Goal: Information Seeking & Learning: Learn about a topic

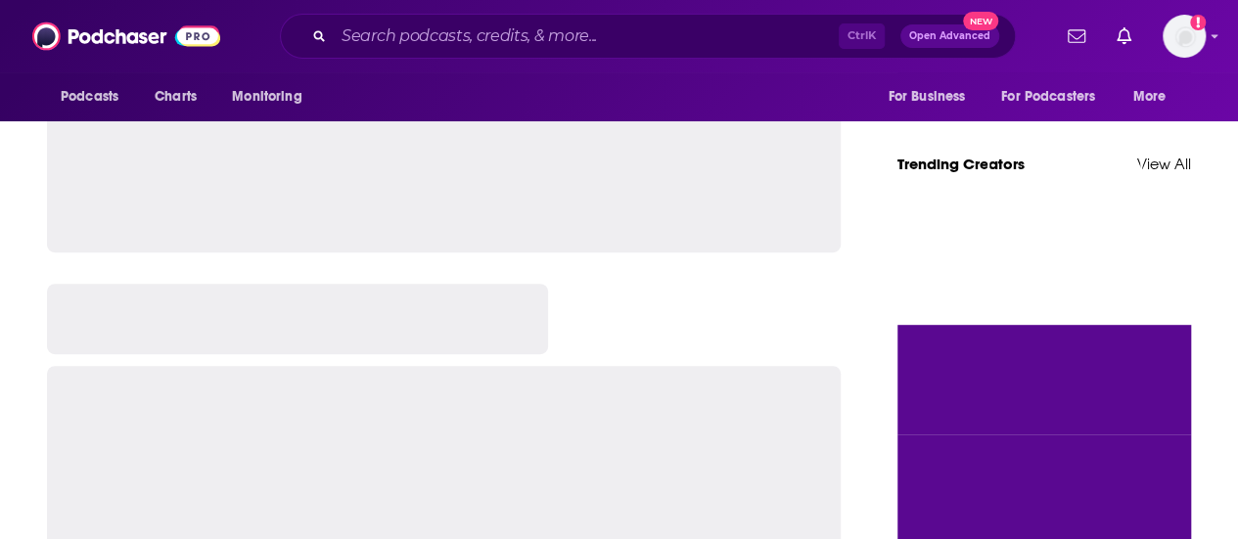
scroll to position [391, 0]
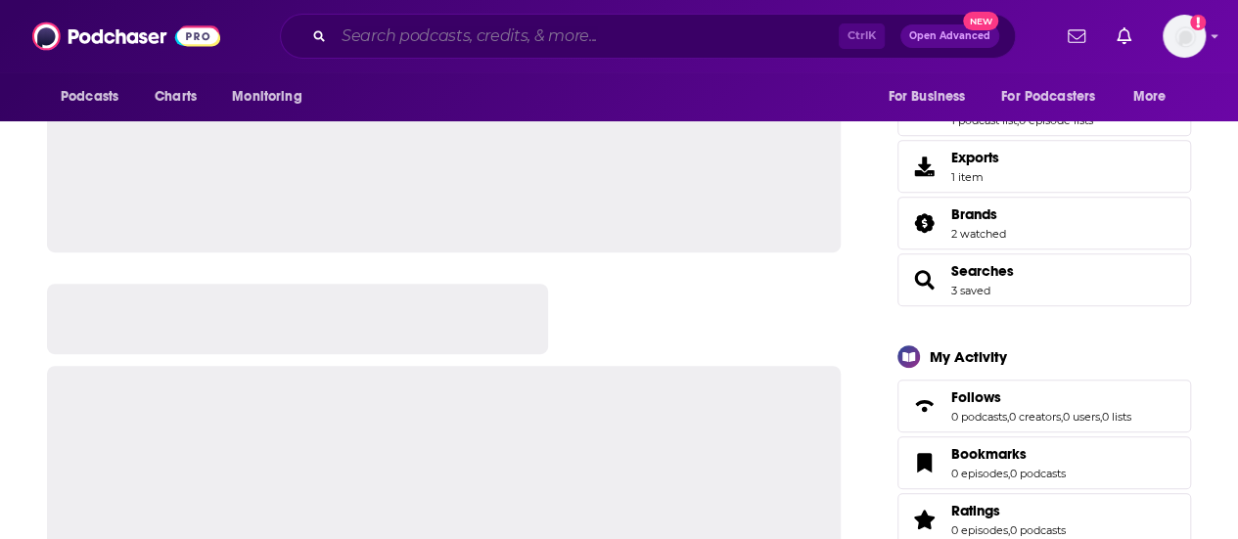
click at [504, 50] on input "Search podcasts, credits, & more..." at bounding box center [586, 36] width 505 height 31
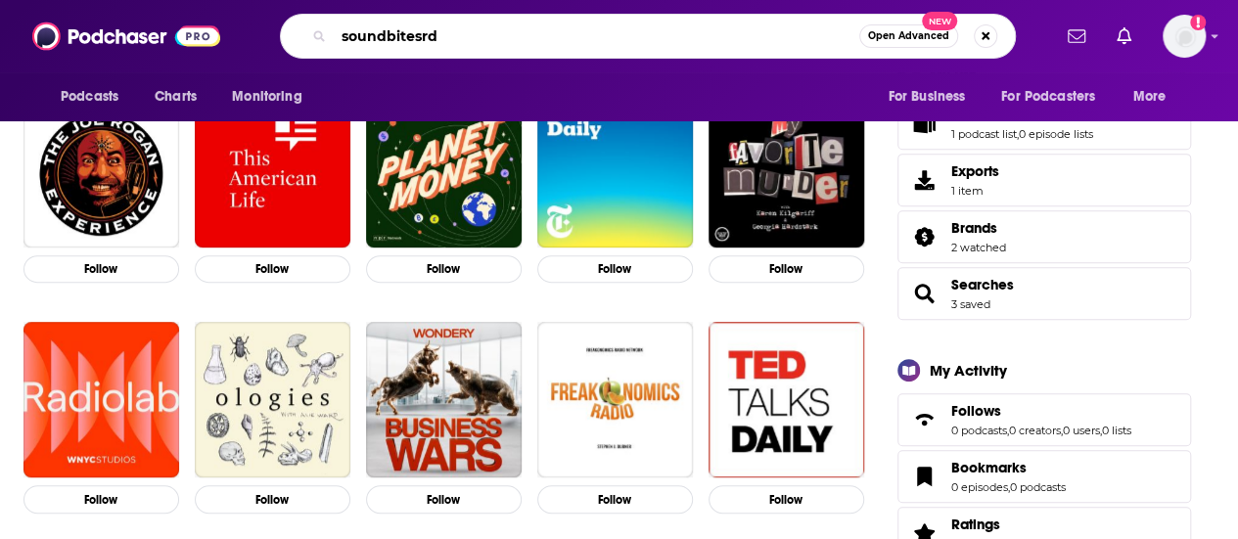
type input "soundbitesrd"
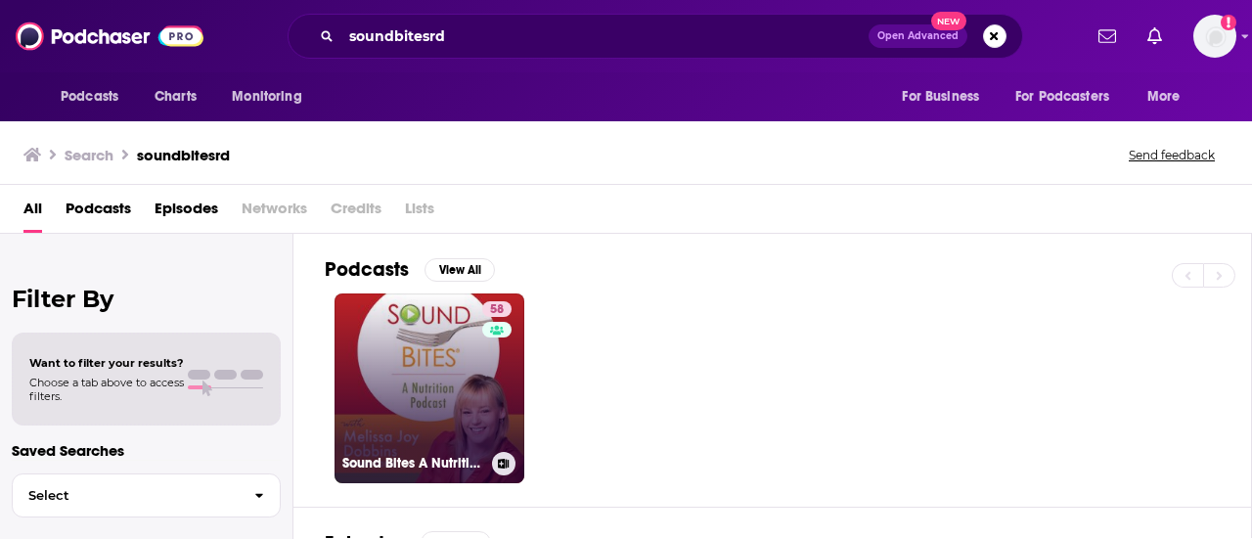
click at [431, 373] on link "58 Sound Bites A Nutrition Podcast" at bounding box center [430, 389] width 190 height 190
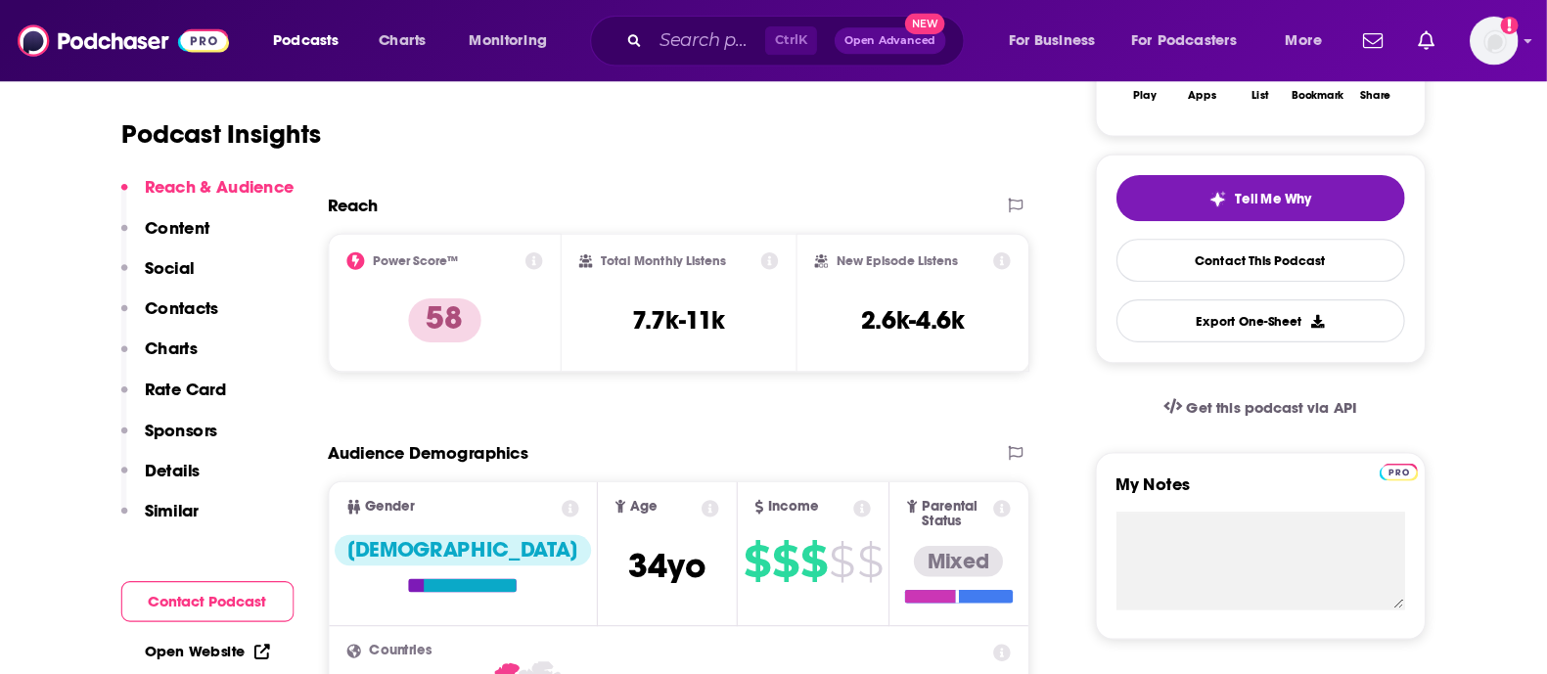
scroll to position [390, 0]
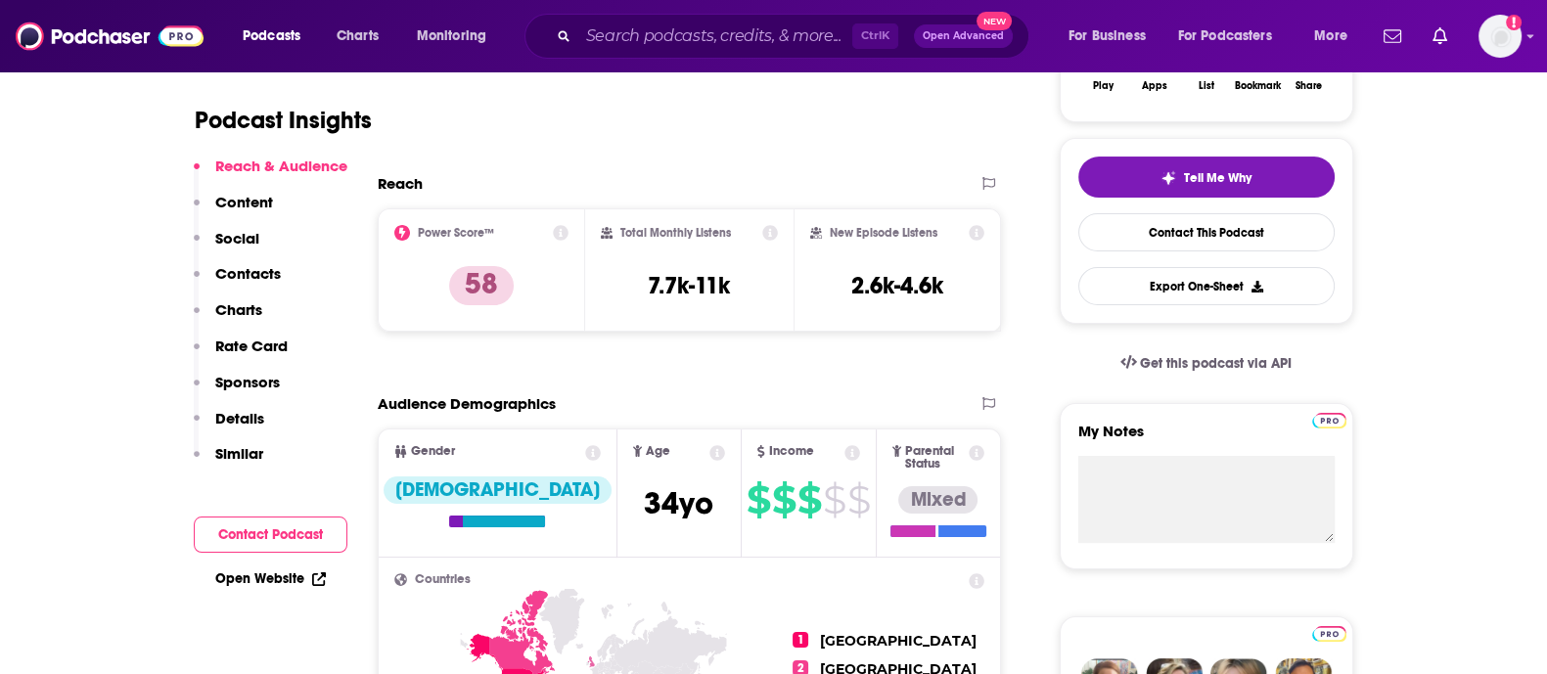
drag, startPoint x: 908, startPoint y: 506, endPoint x: 85, endPoint y: 368, distance: 834.3
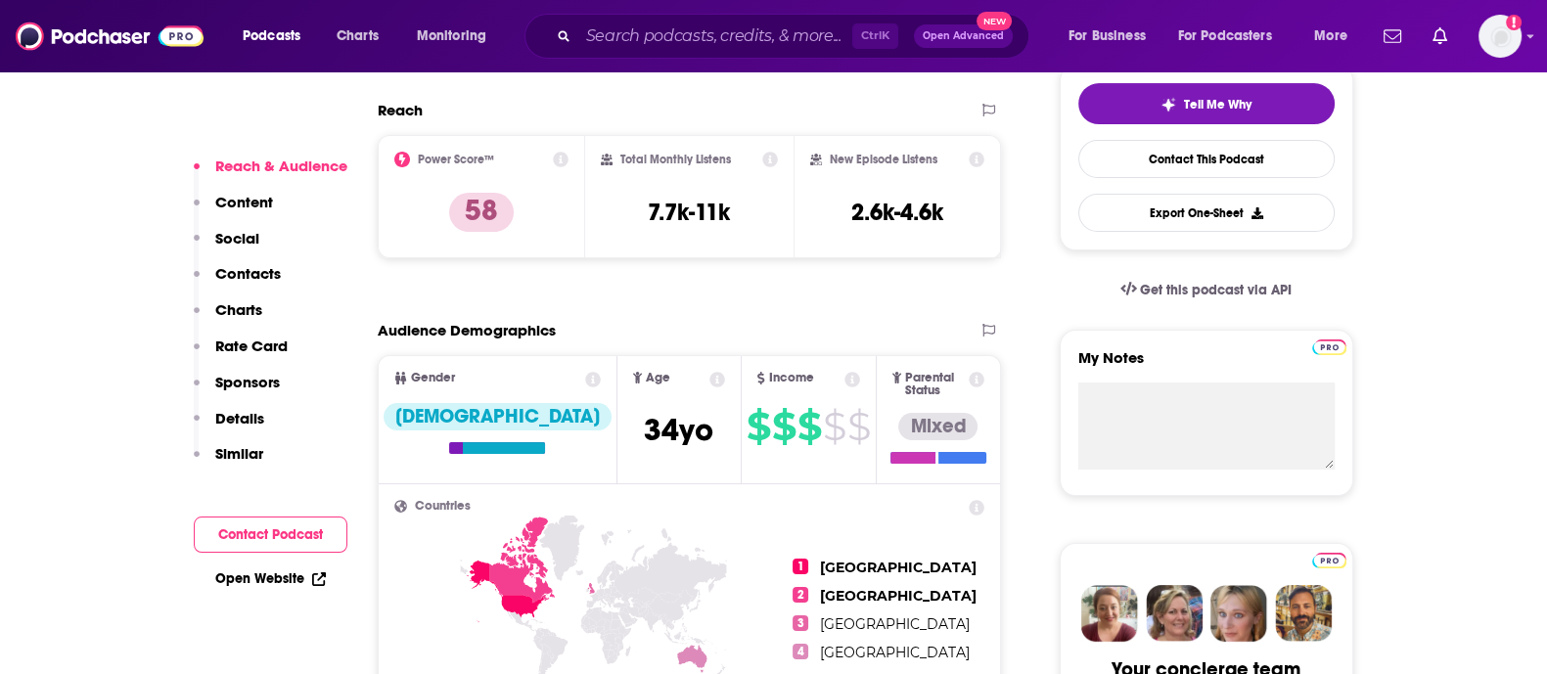
scroll to position [514, 0]
